Goal: Task Accomplishment & Management: Manage account settings

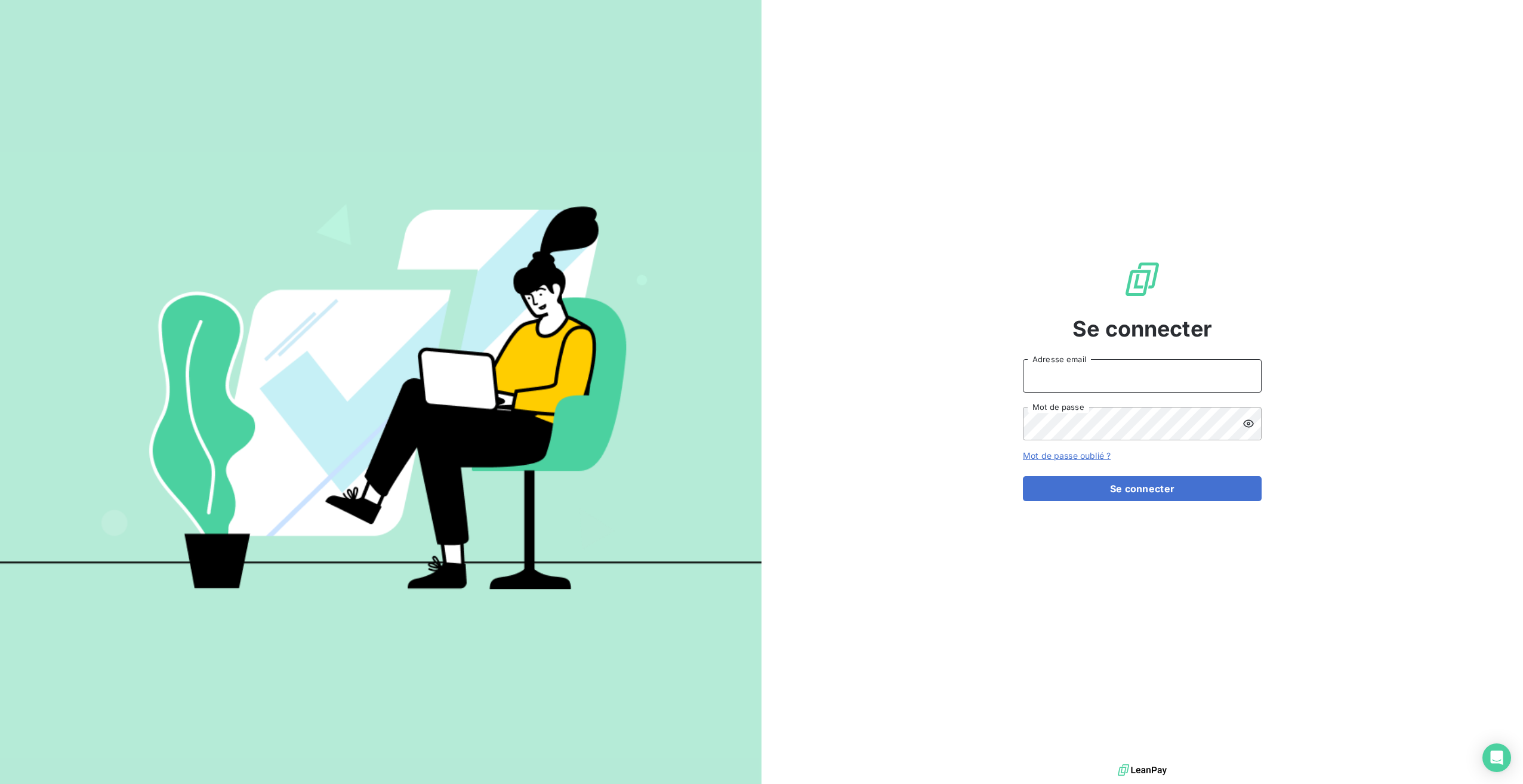
click at [1063, 374] on input "Adresse email" at bounding box center [1142, 376] width 239 height 33
type input "[EMAIL_ADDRESS][DOMAIN_NAME]"
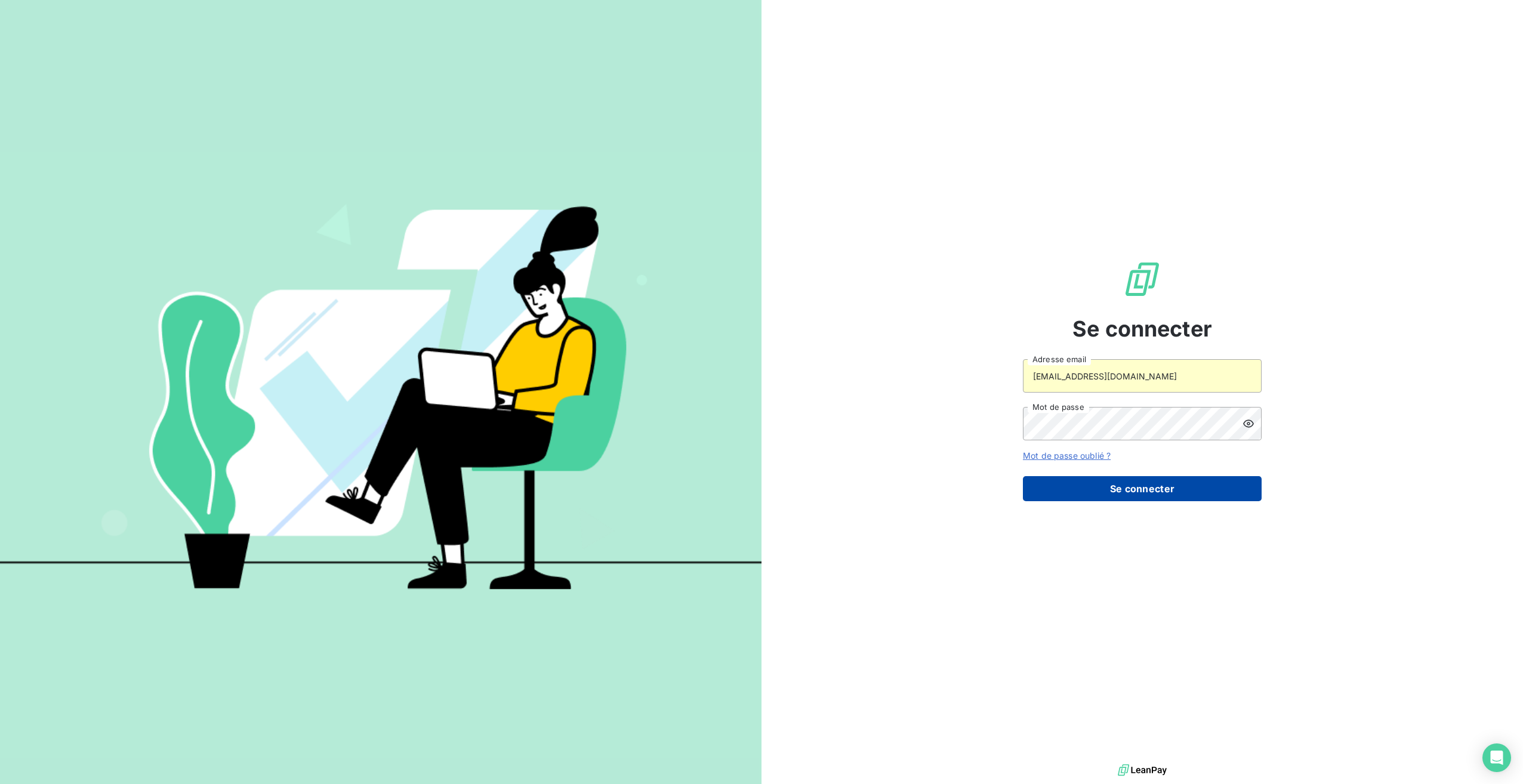
click at [1065, 485] on button "Se connecter" at bounding box center [1142, 488] width 239 height 25
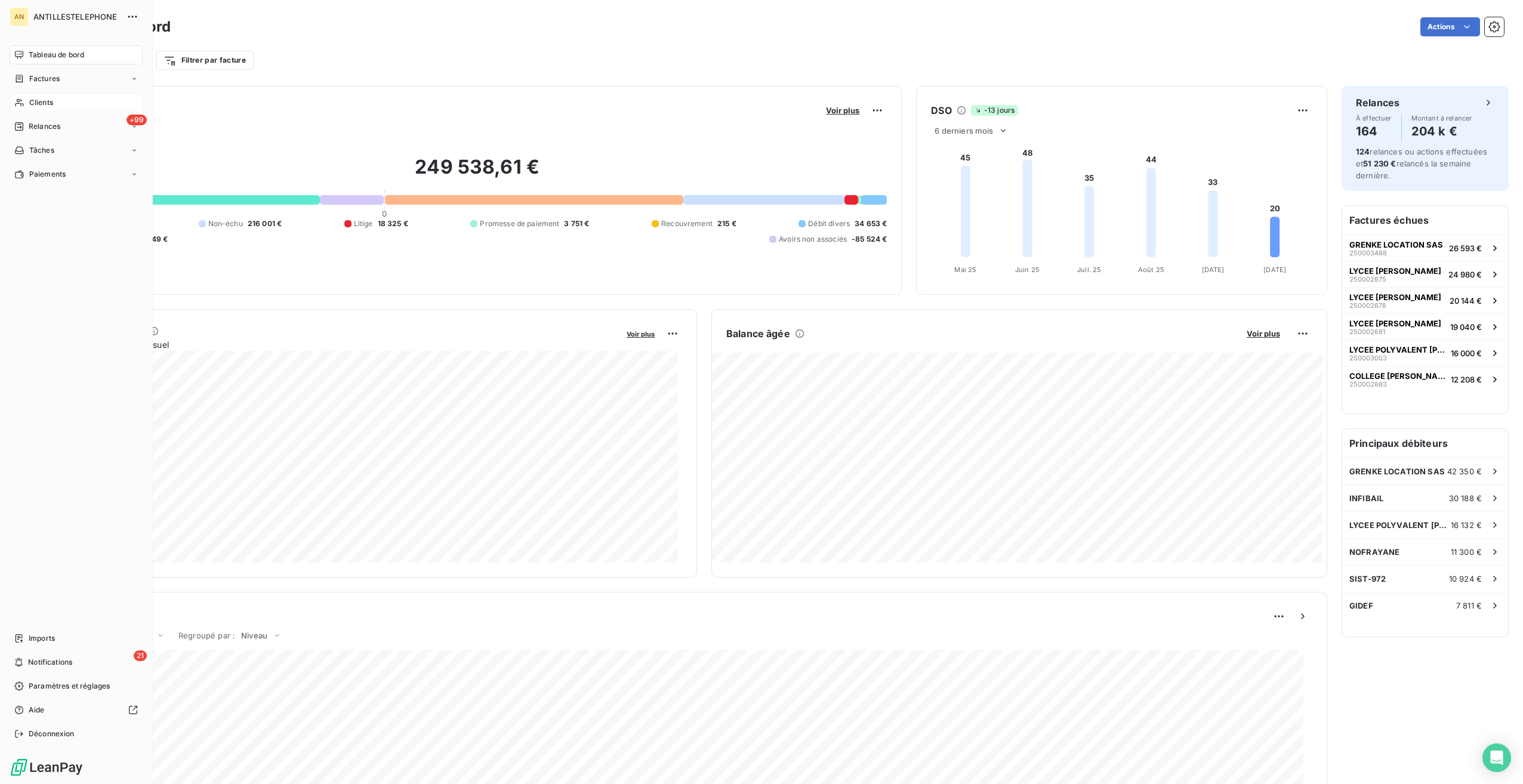
click at [42, 102] on span "Clients" at bounding box center [41, 102] width 24 height 11
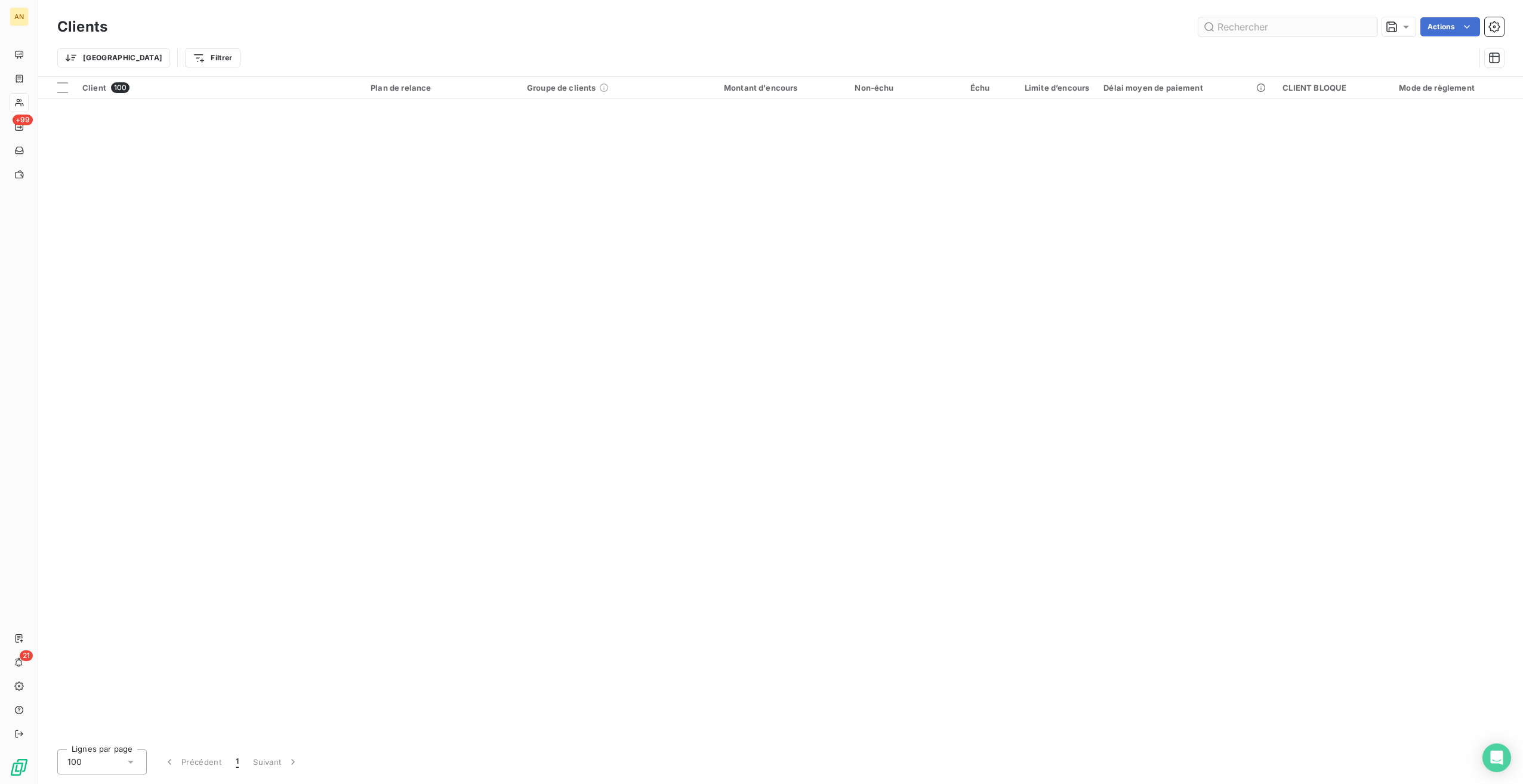
click at [1232, 26] on input "text" at bounding box center [1288, 27] width 179 height 19
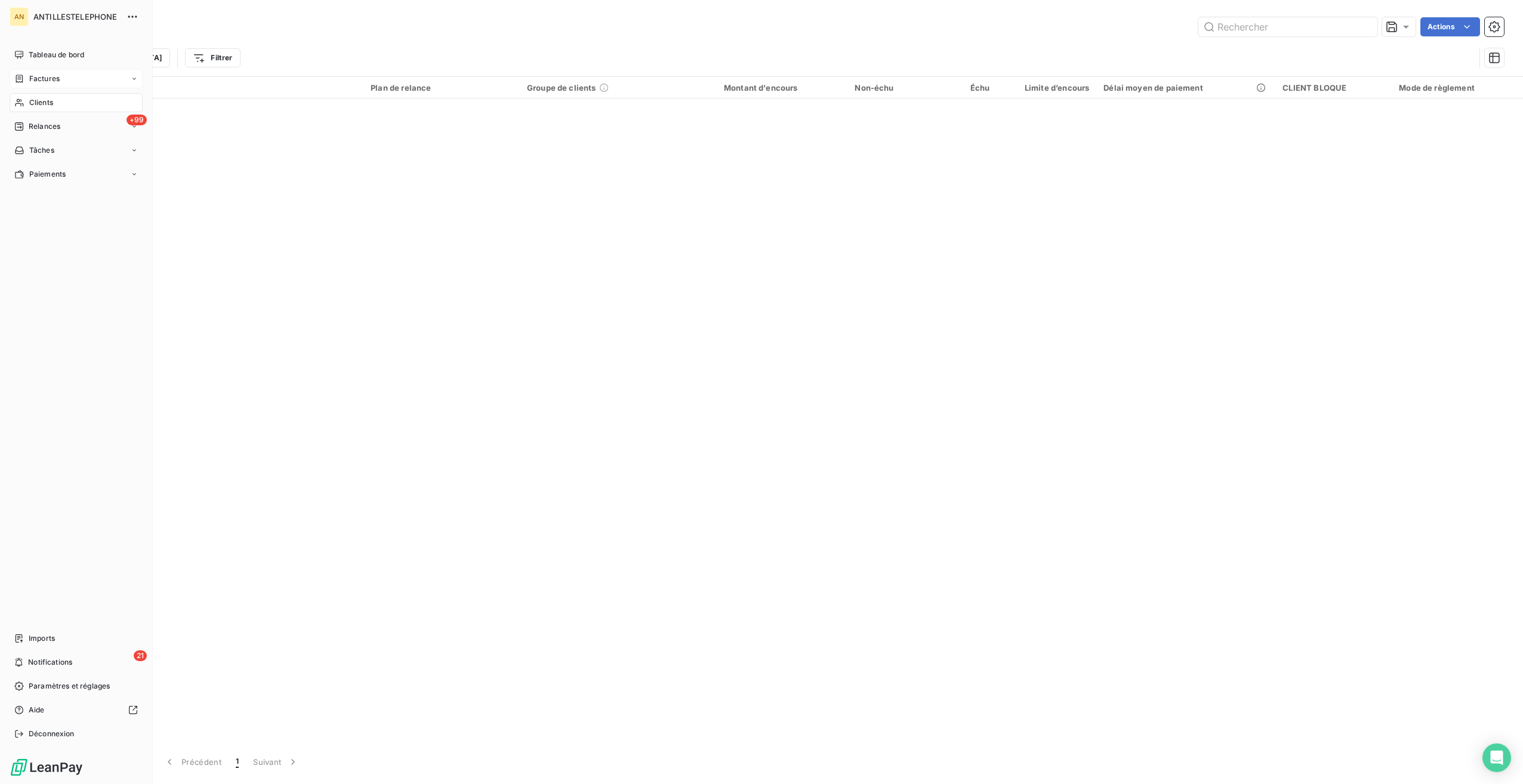
click at [26, 77] on div "Factures" at bounding box center [36, 79] width 45 height 11
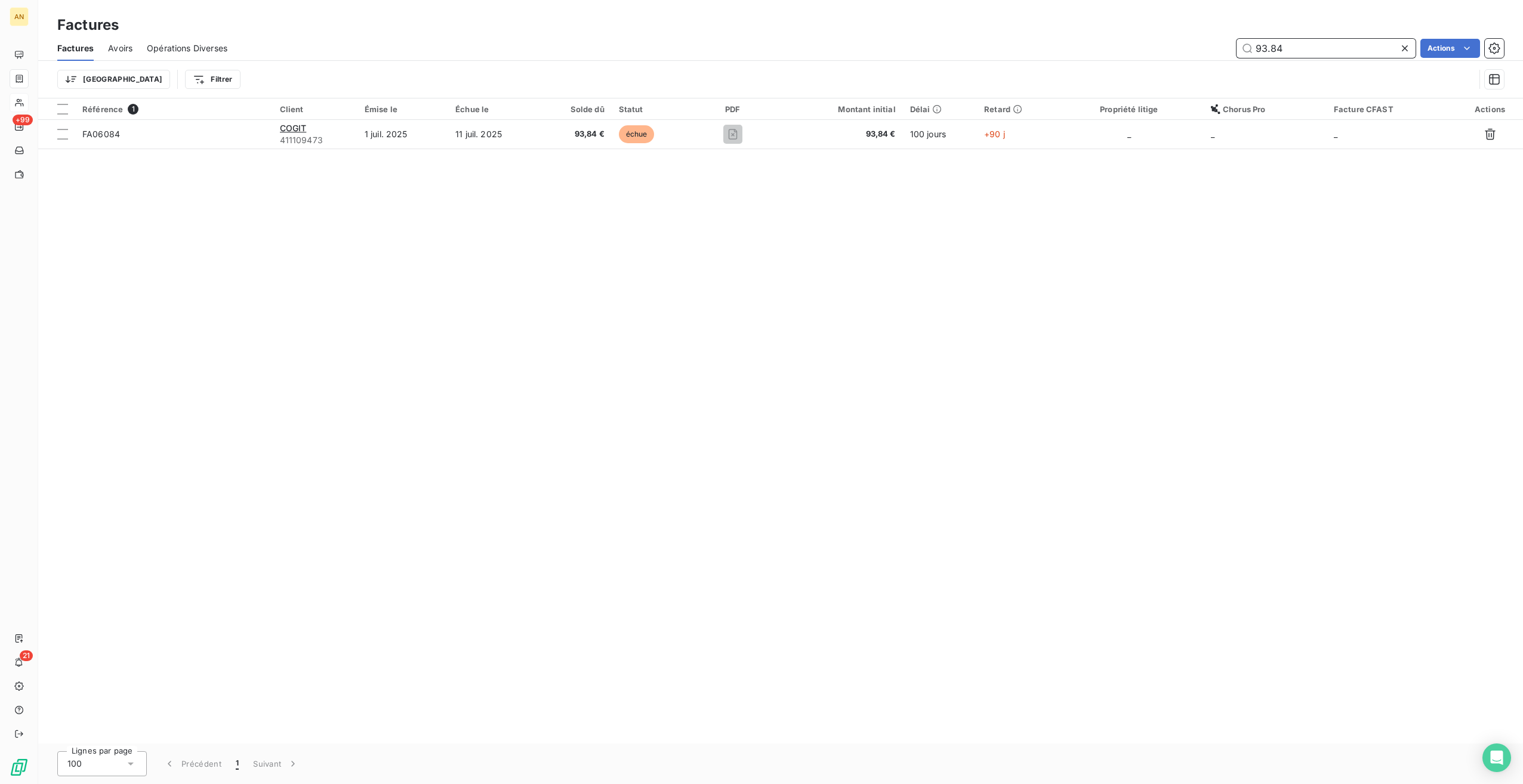
drag, startPoint x: 1311, startPoint y: 56, endPoint x: 1186, endPoint y: 50, distance: 125.1
click at [1186, 50] on div "93.84 Actions" at bounding box center [873, 49] width 1262 height 19
type input "651.18"
